Goal: Task Accomplishment & Management: Use online tool/utility

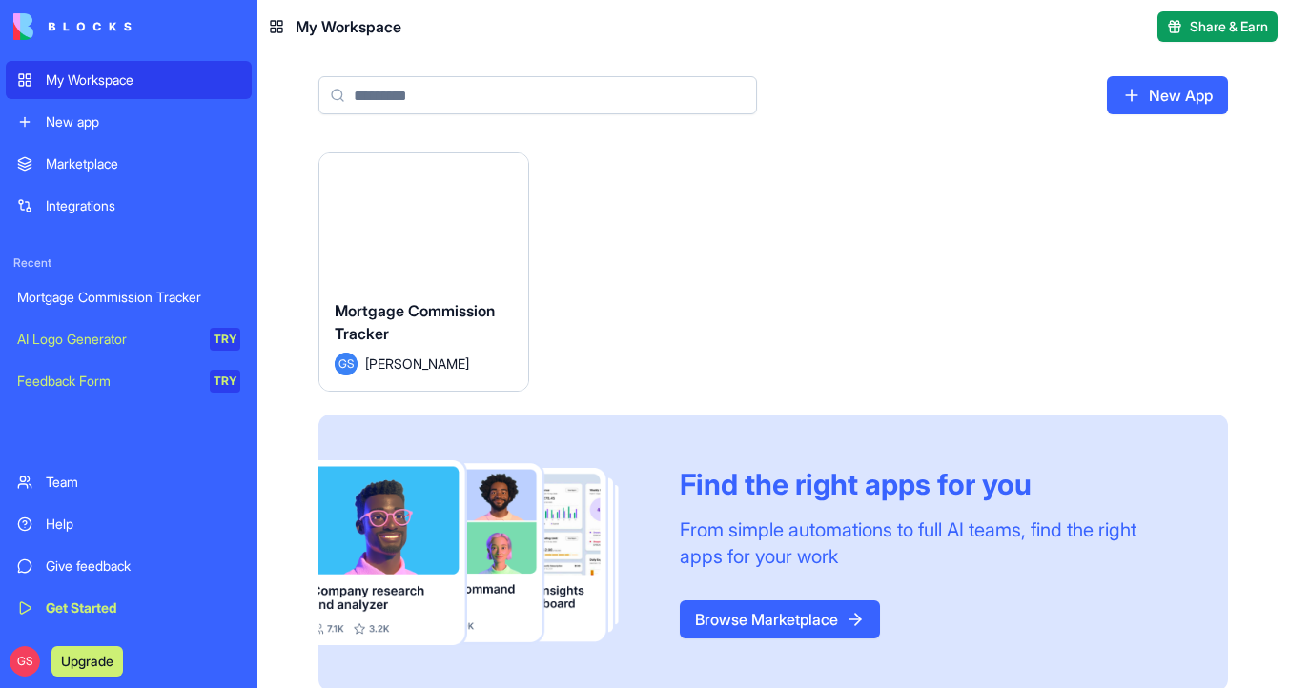
click at [441, 220] on button "Launch" at bounding box center [423, 218] width 143 height 38
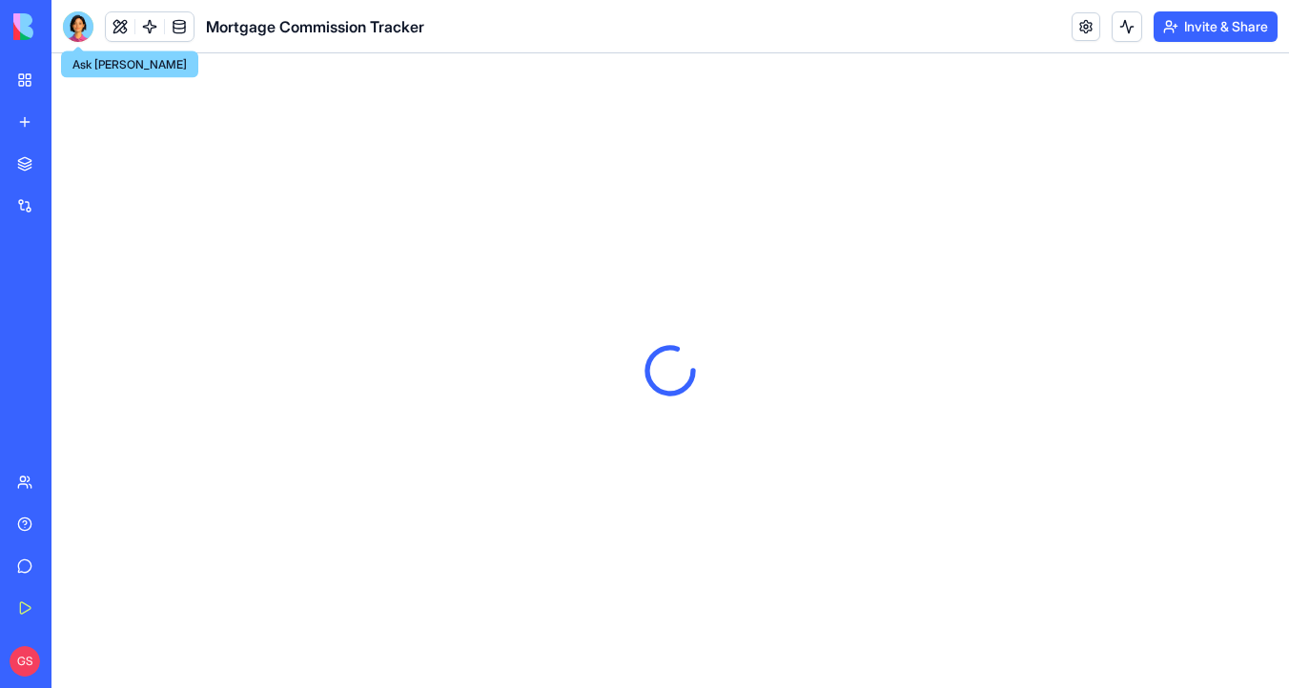
click at [73, 29] on div at bounding box center [78, 26] width 31 height 31
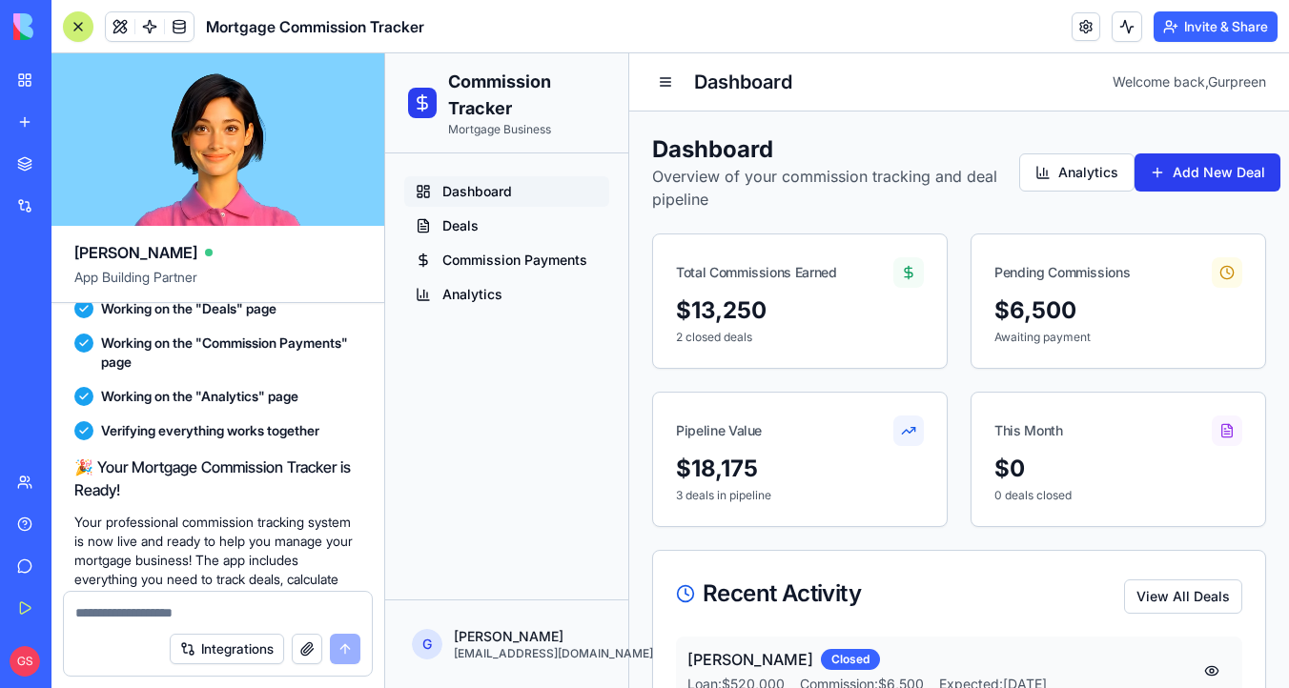
scroll to position [966, 0]
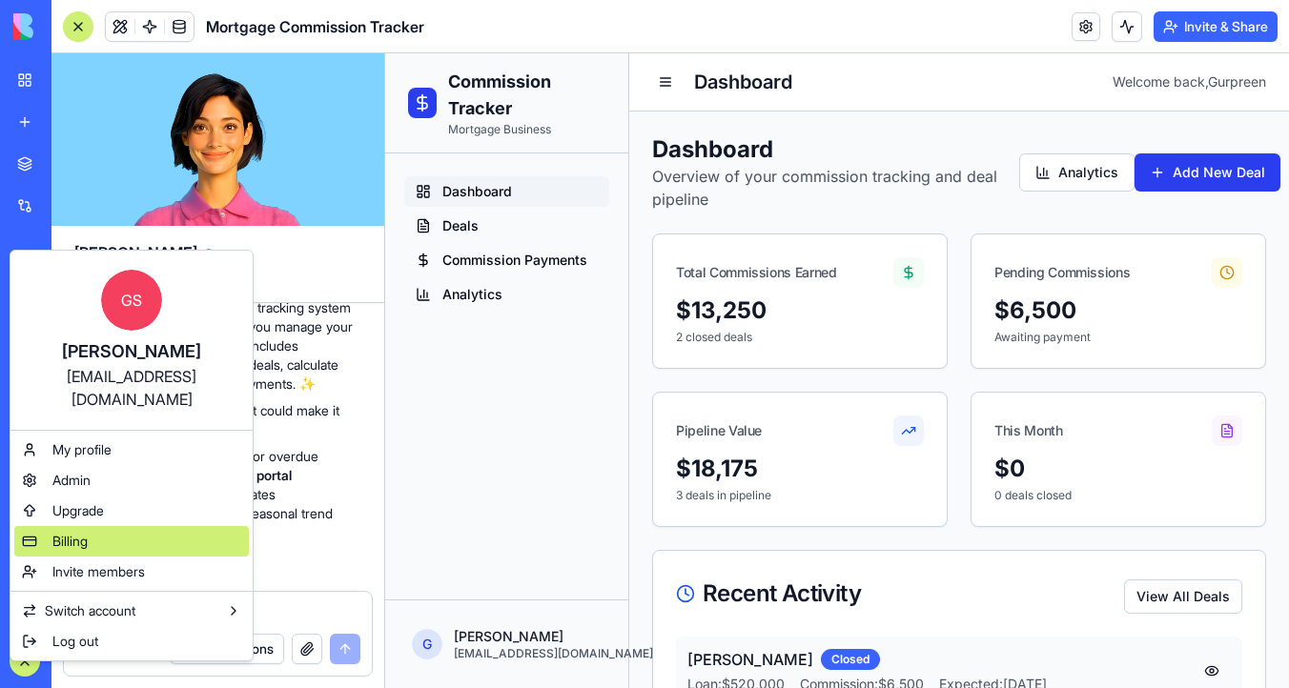
click at [110, 526] on div "Billing" at bounding box center [131, 541] width 234 height 31
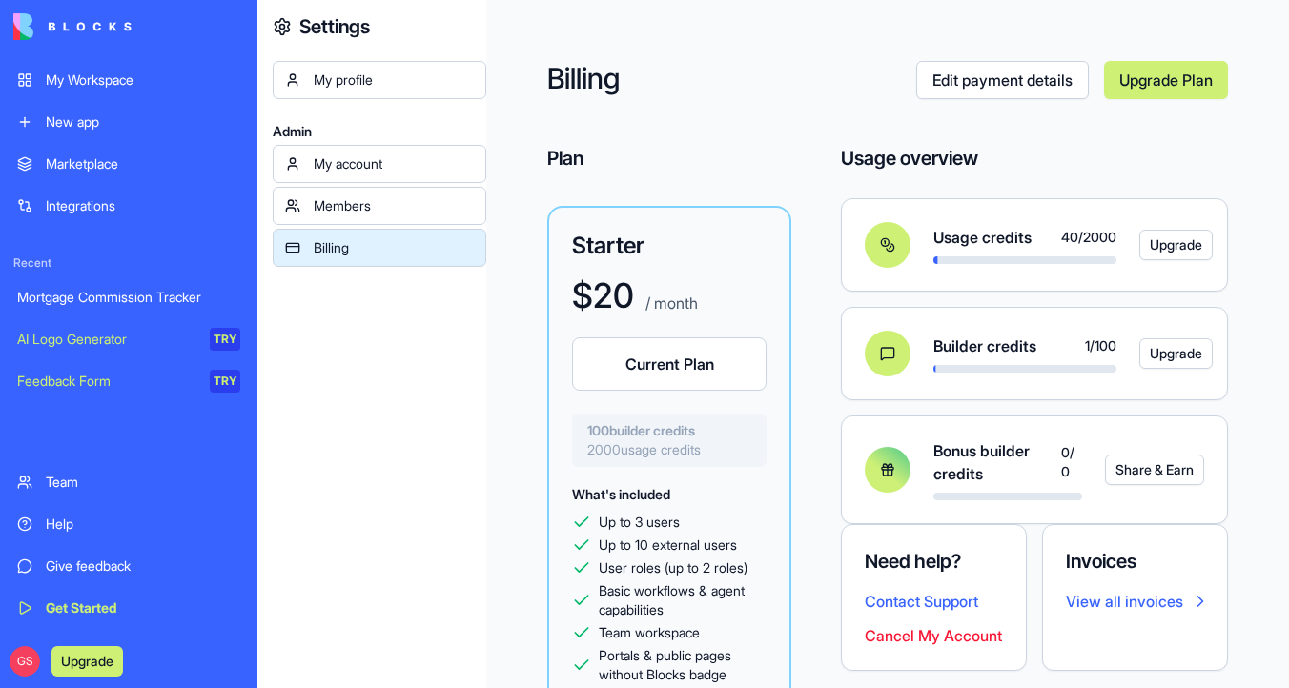
click at [153, 67] on link "My Workspace" at bounding box center [129, 80] width 246 height 38
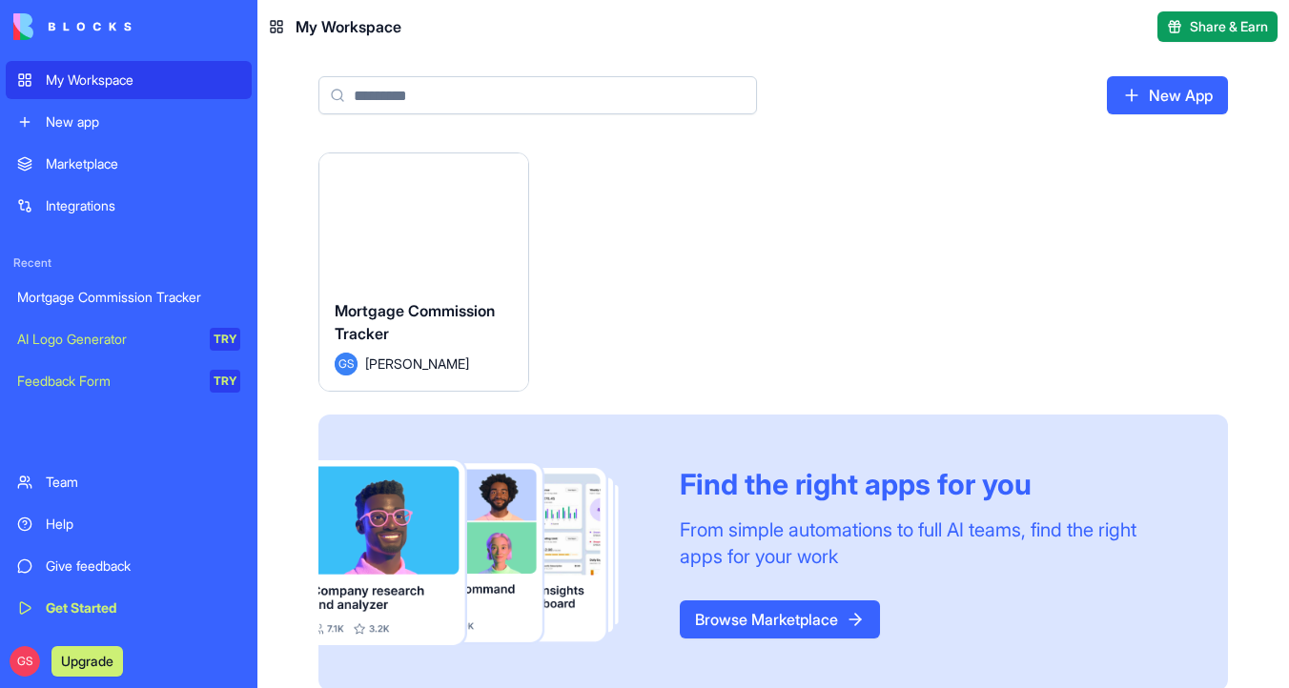
click at [397, 228] on button "Launch" at bounding box center [423, 218] width 143 height 38
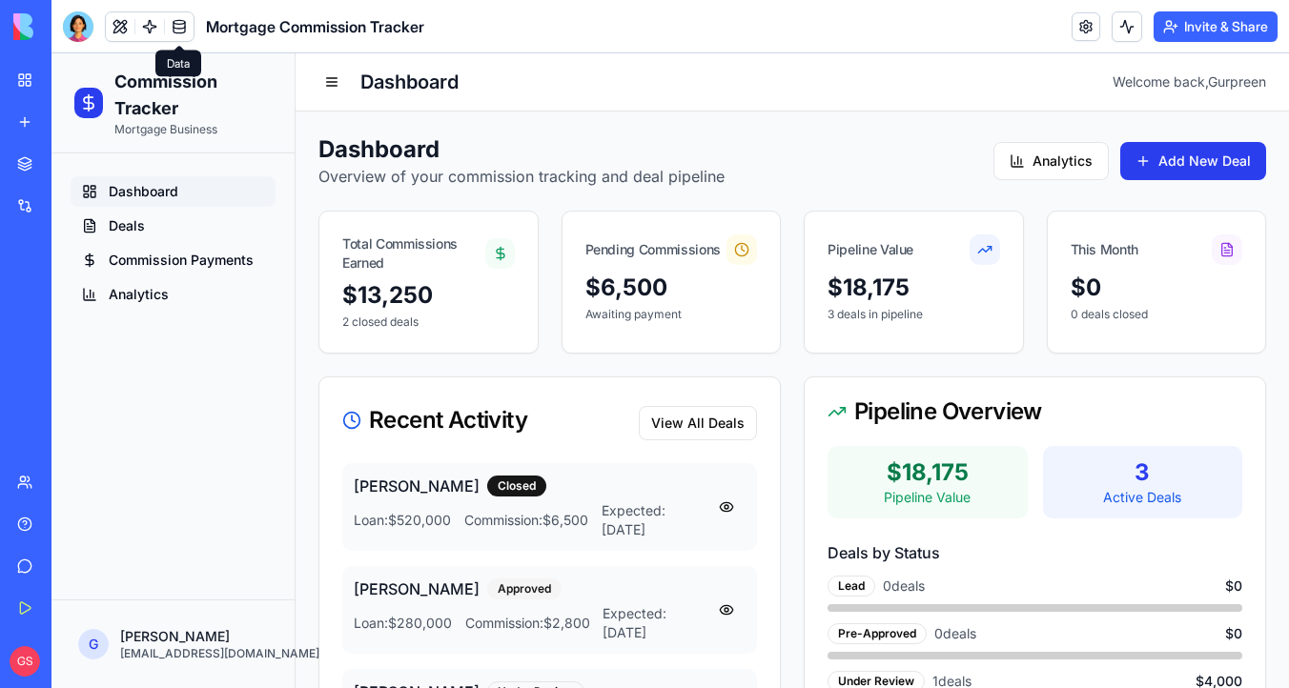
click at [186, 23] on link at bounding box center [179, 26] width 29 height 29
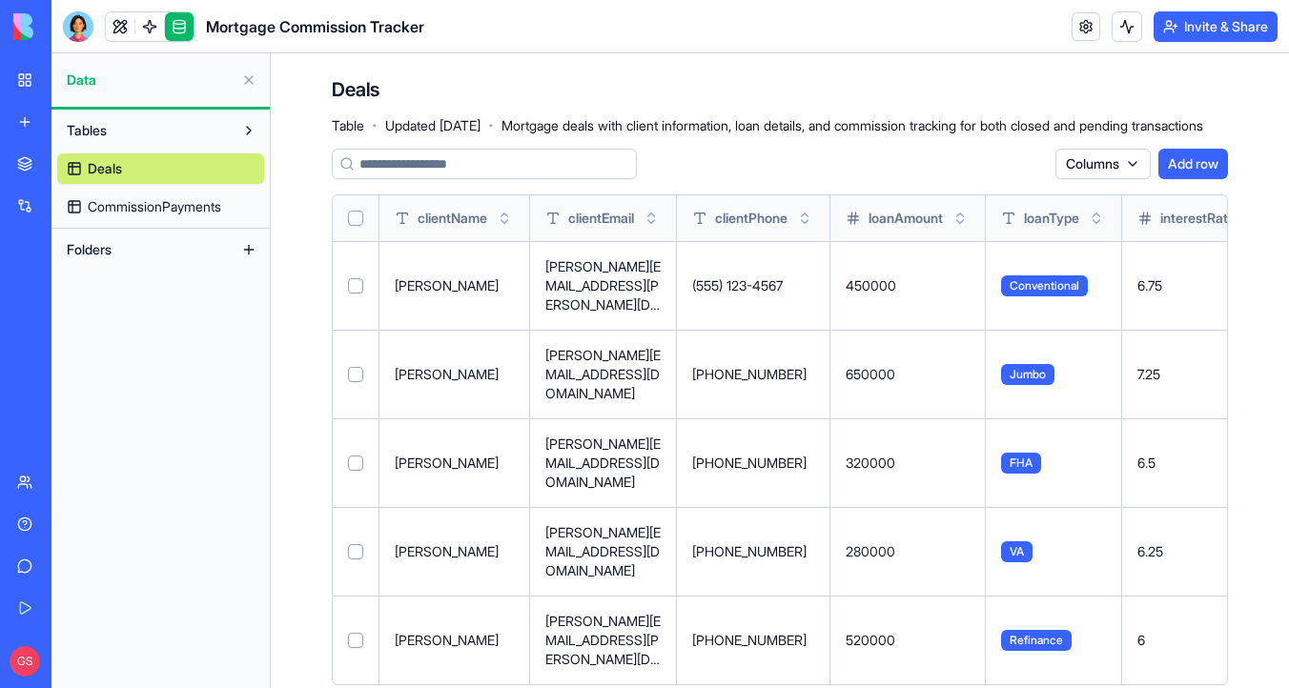
click at [353, 217] on button "Select all" at bounding box center [355, 218] width 15 height 15
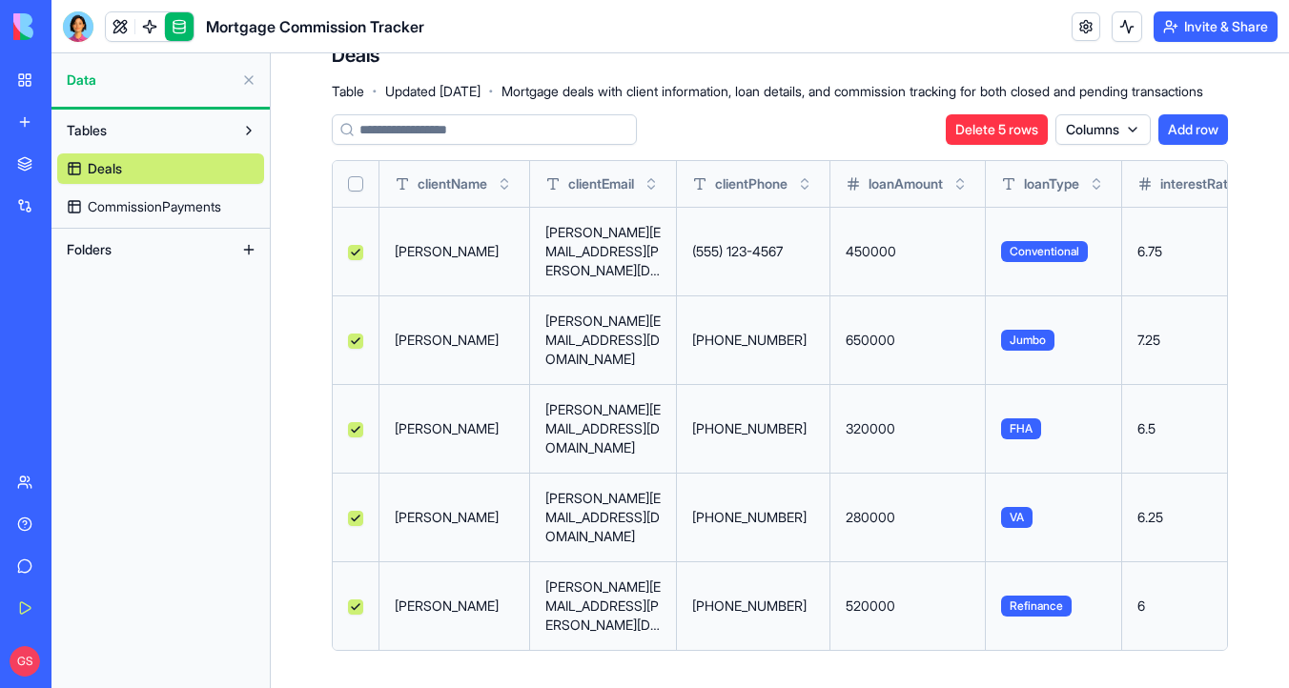
click at [166, 207] on span "CommissionPayments" at bounding box center [154, 206] width 133 height 19
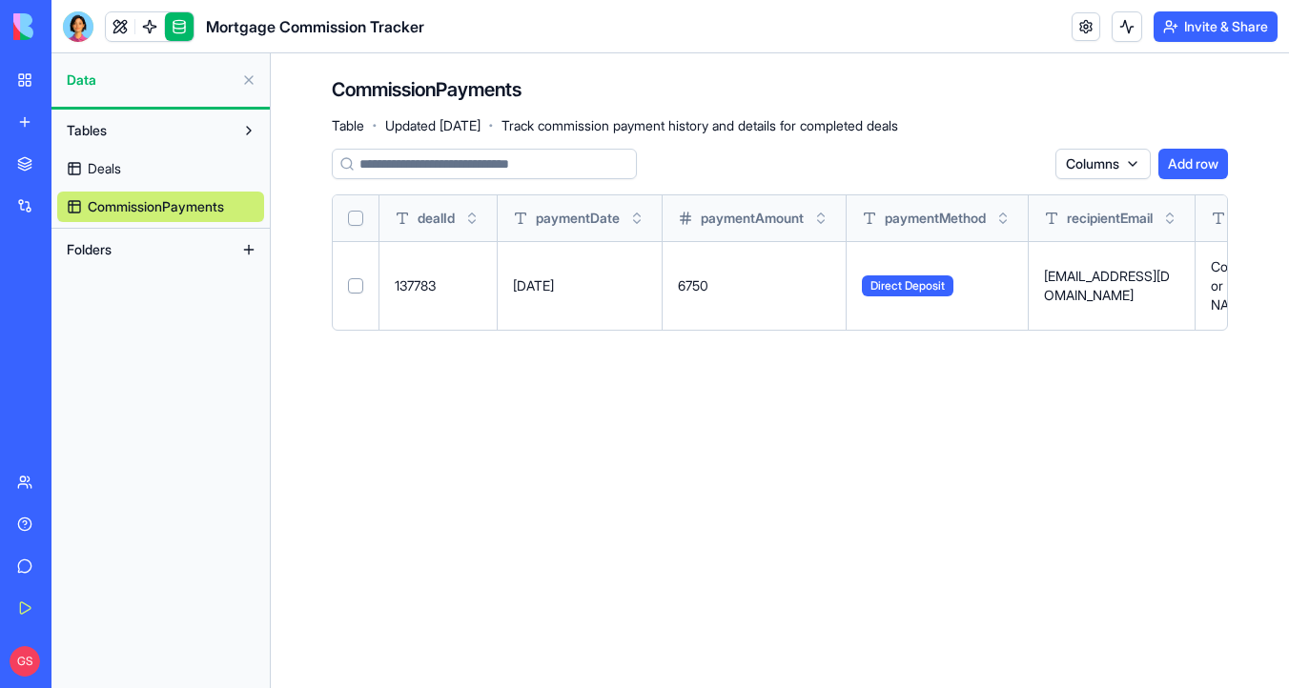
click at [164, 250] on button "Folders" at bounding box center [145, 249] width 176 height 31
click at [113, 24] on link at bounding box center [120, 26] width 29 height 29
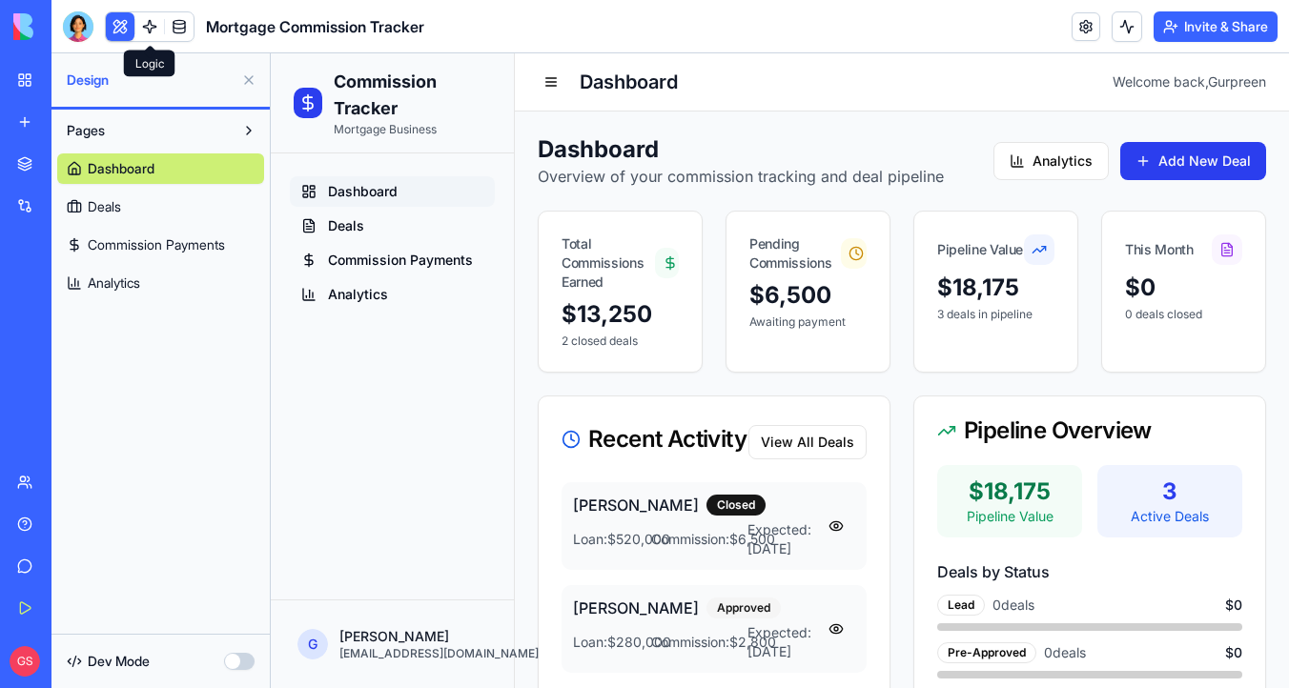
click at [148, 24] on link at bounding box center [149, 26] width 29 height 29
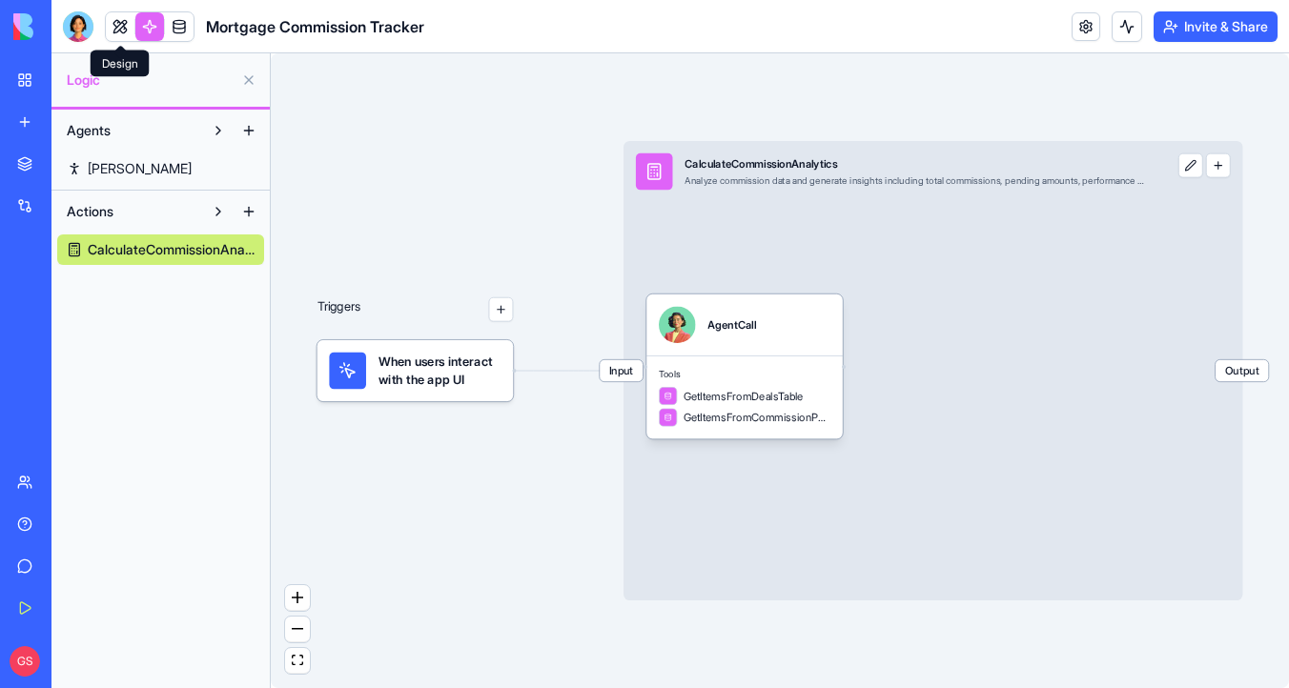
click at [113, 27] on link at bounding box center [120, 26] width 29 height 29
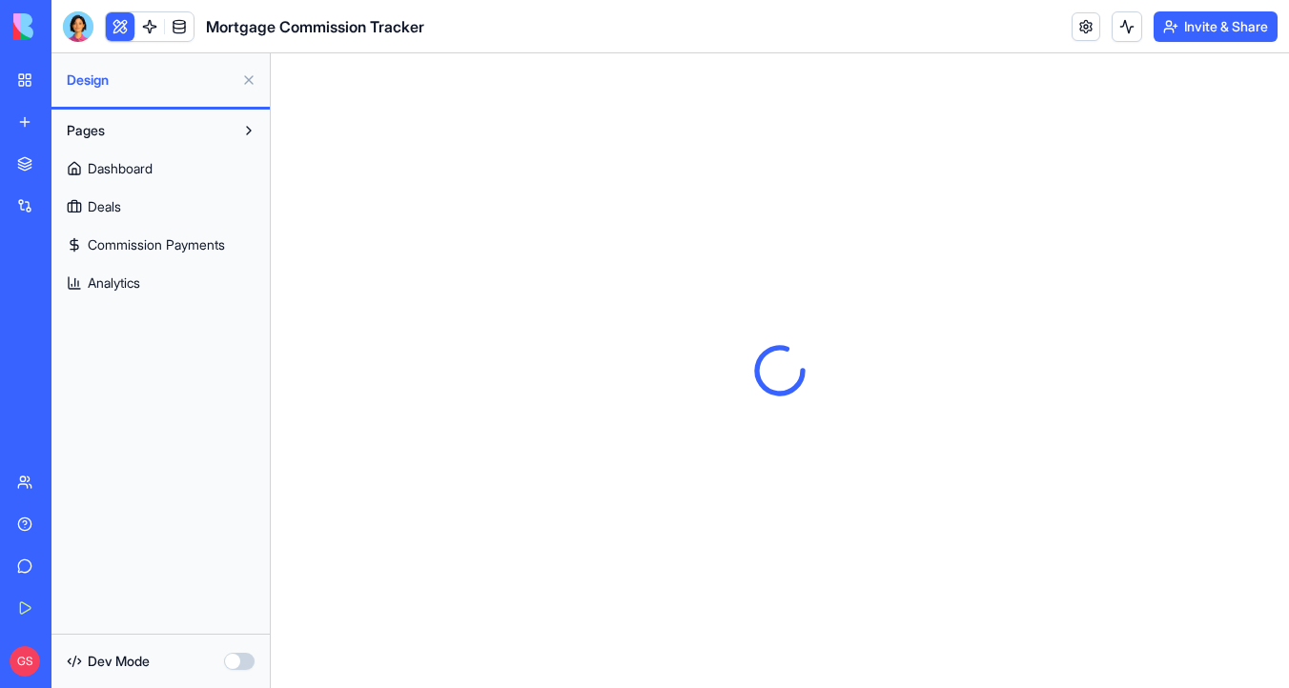
click at [168, 174] on link "Dashboard" at bounding box center [160, 168] width 207 height 31
click at [214, 208] on link "Deals" at bounding box center [160, 207] width 207 height 31
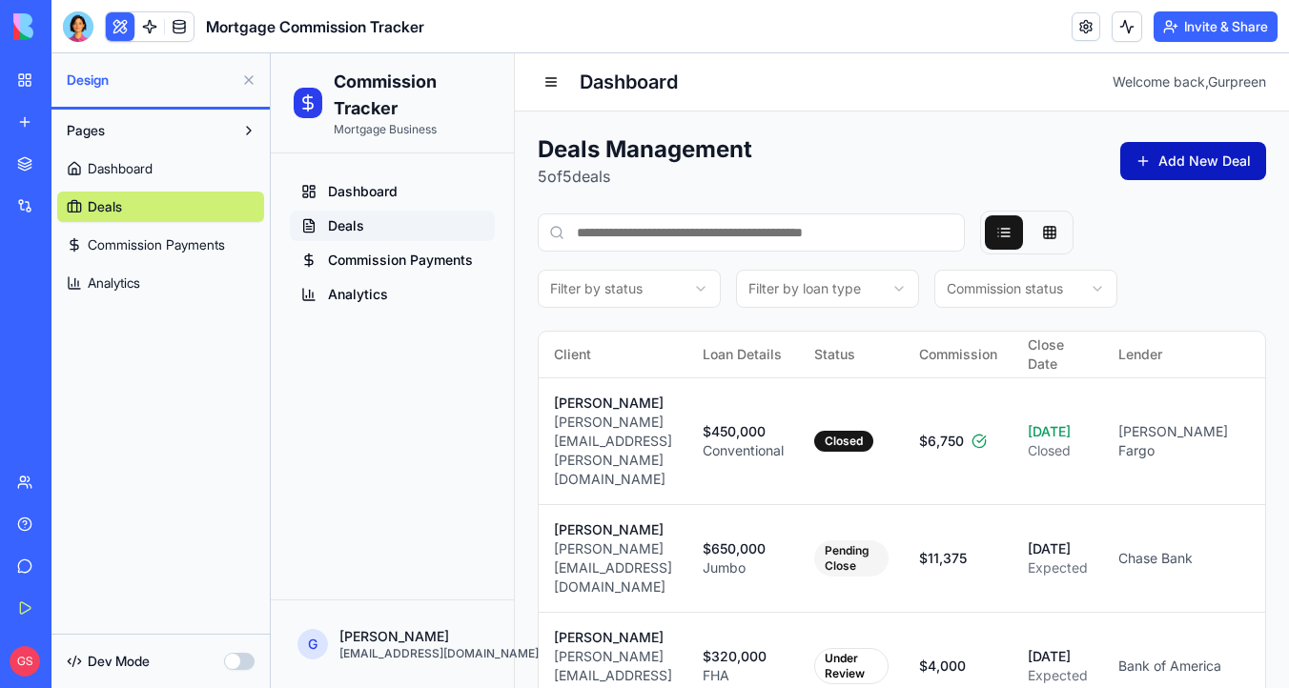
click at [1173, 166] on button "Add New Deal" at bounding box center [1193, 161] width 146 height 38
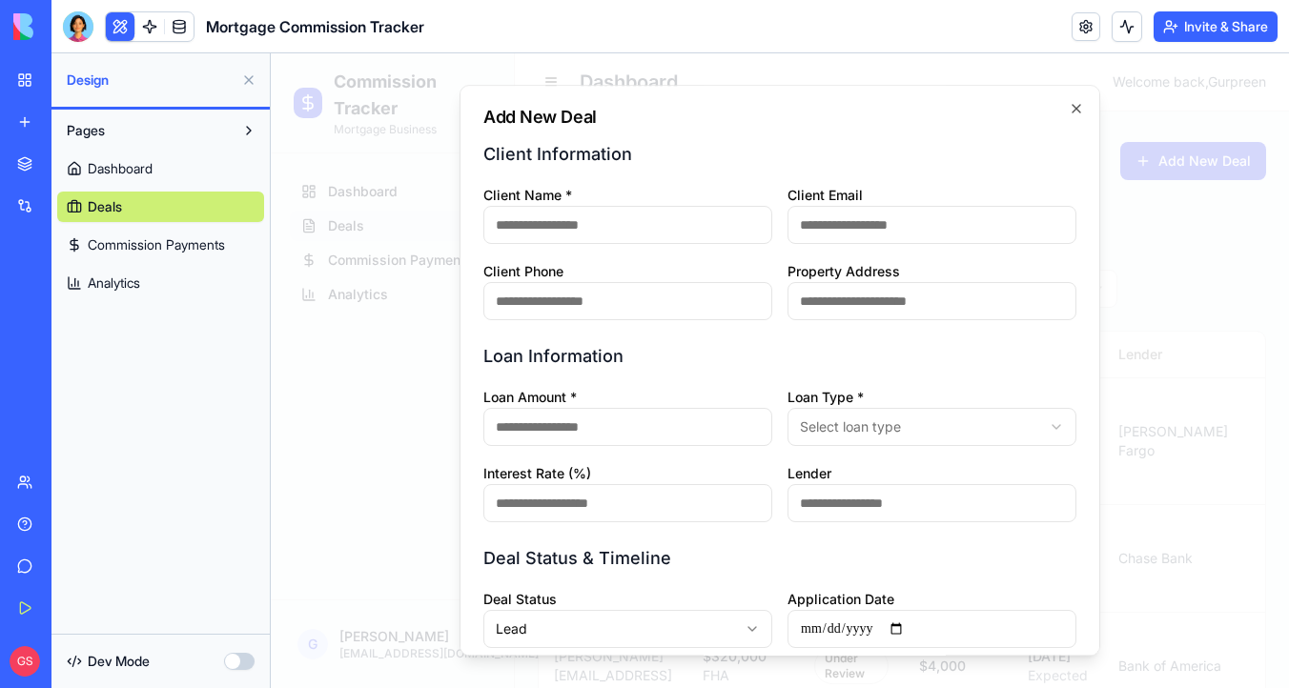
click at [1082, 95] on div "**********" at bounding box center [779, 370] width 641 height 571
click at [1079, 103] on icon "button" at bounding box center [1076, 108] width 15 height 15
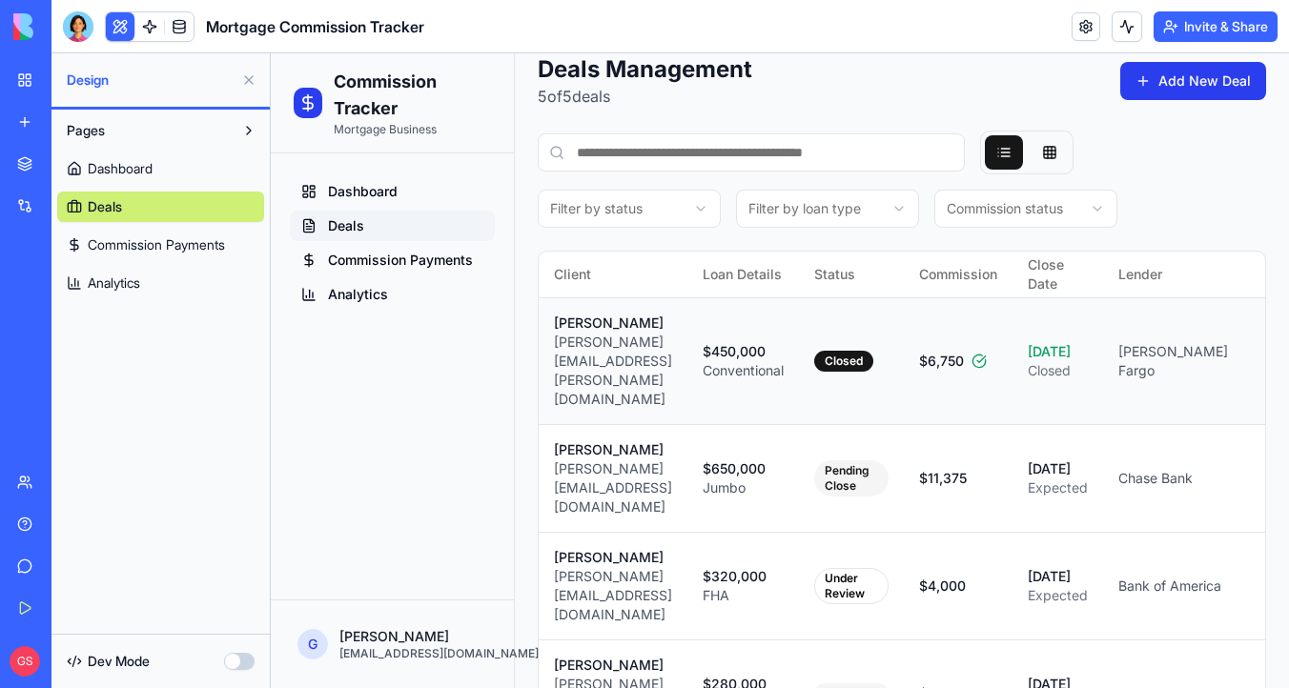
scroll to position [155, 0]
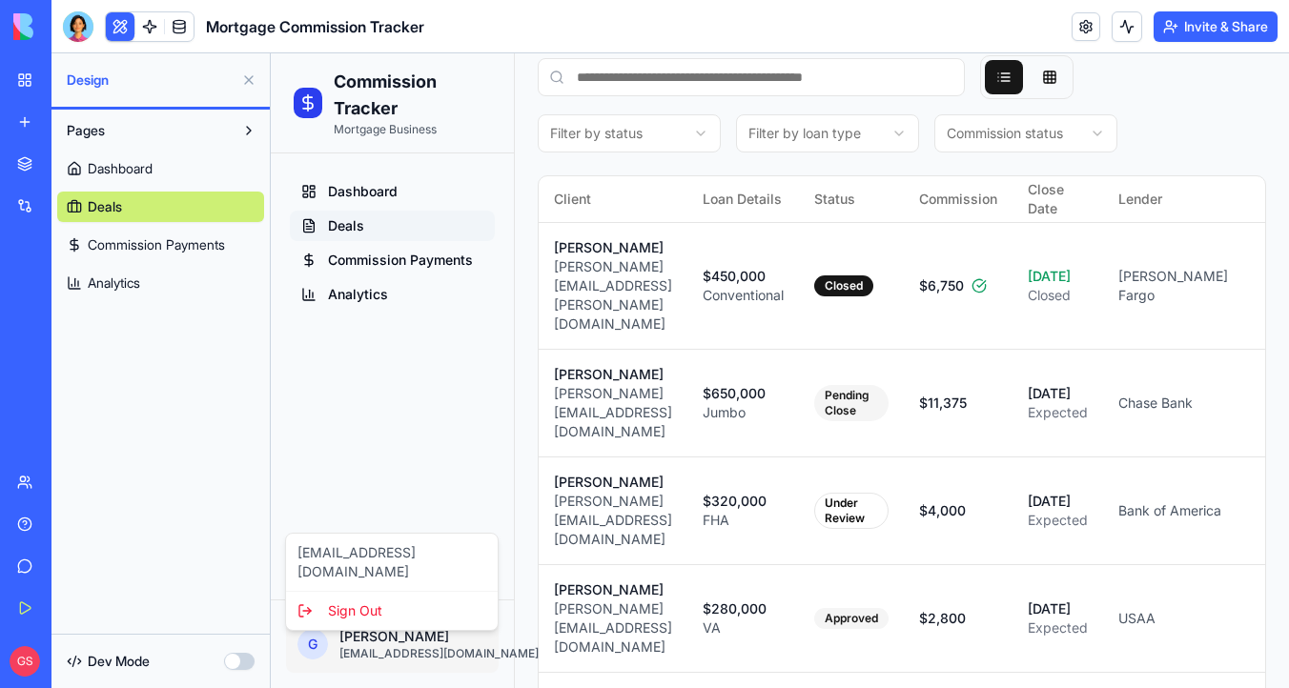
click at [444, 654] on html "Commission Tracker Mortgage Business Dashboard Deals Commission Payments Analyt…" at bounding box center [780, 360] width 1018 height 925
